Goal: Use online tool/utility

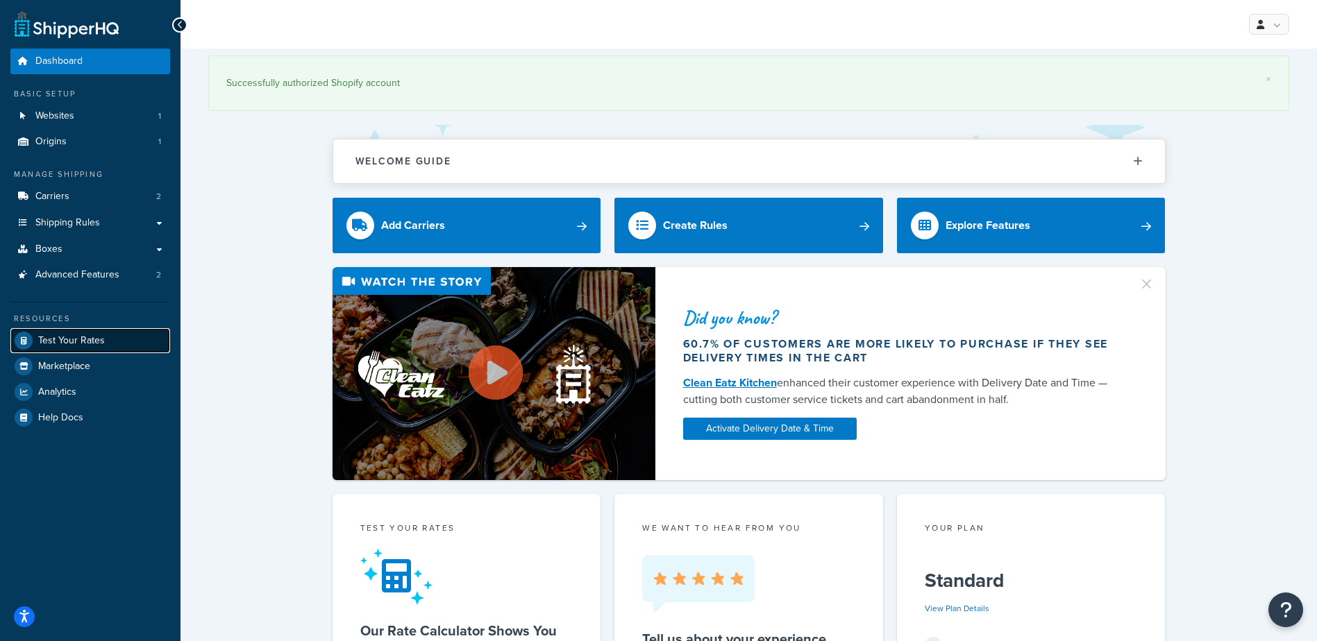
click at [65, 335] on span "Test Your Rates" at bounding box center [71, 341] width 67 height 12
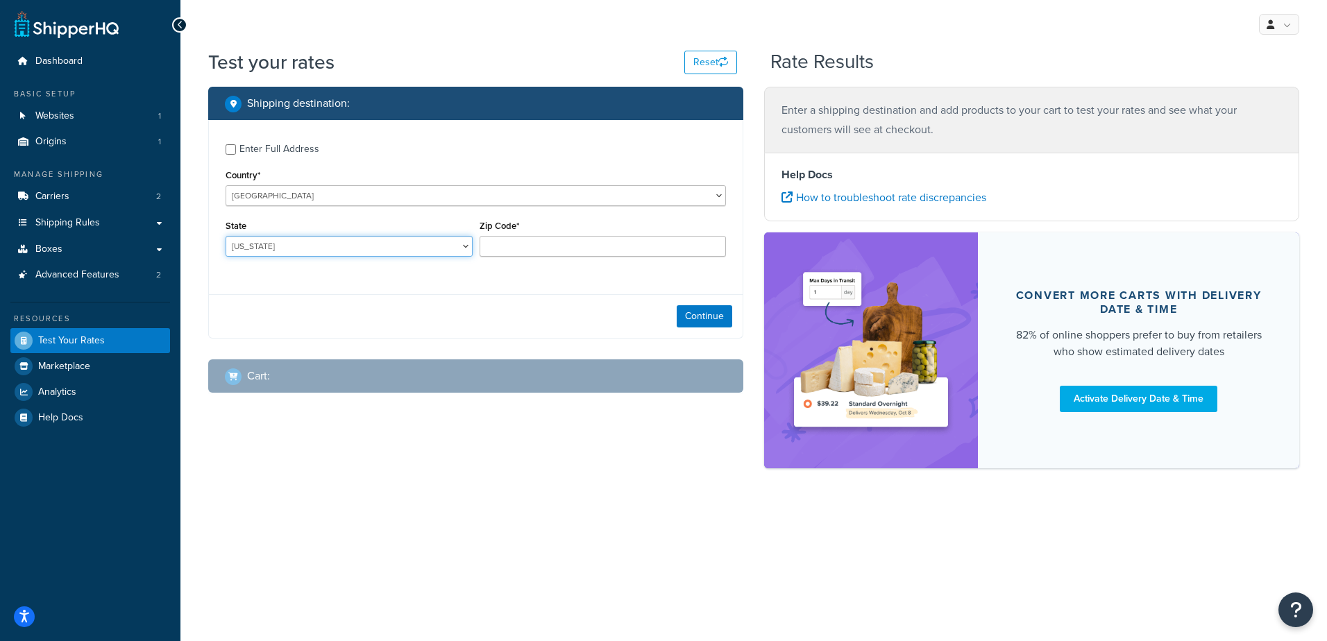
click at [312, 245] on select "[US_STATE] [US_STATE] [US_STATE] [US_STATE] [US_STATE] Armed Forces Americas Ar…" at bounding box center [349, 246] width 247 height 21
select select "MS"
click at [226, 236] on select "[US_STATE] [US_STATE] [US_STATE] [US_STATE] [US_STATE] Armed Forces Americas Ar…" at bounding box center [349, 246] width 247 height 21
click at [523, 248] on input "Zip Code*" at bounding box center [603, 246] width 247 height 21
type input "39421"
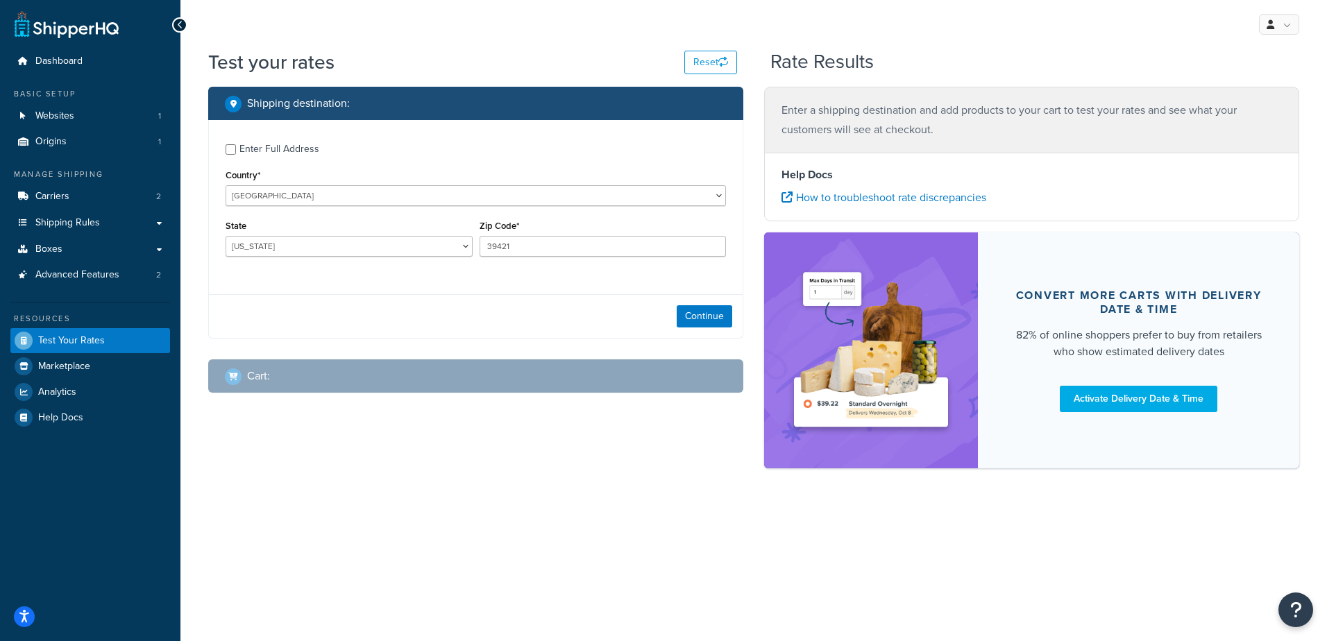
click at [434, 326] on div "Continue" at bounding box center [476, 316] width 534 height 44
click at [710, 310] on button "Continue" at bounding box center [705, 316] width 56 height 22
